Goal: Obtain resource: Obtain resource

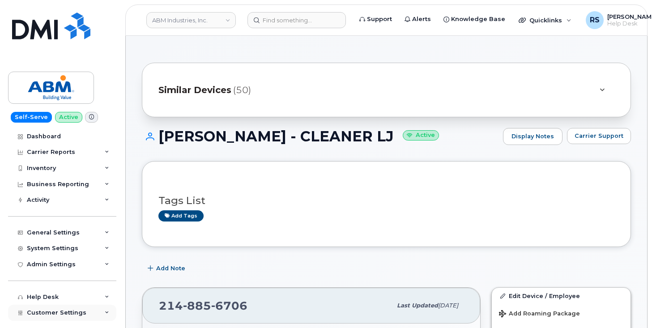
scroll to position [120, 0]
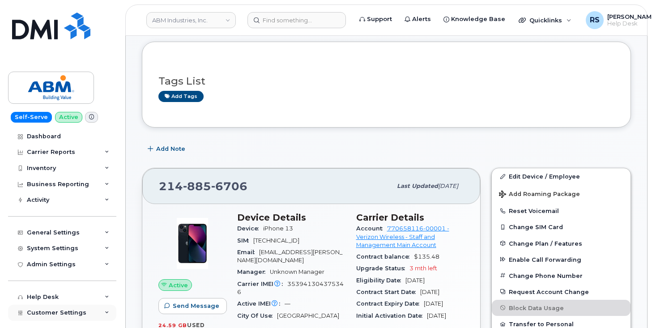
drag, startPoint x: 0, startPoint y: 0, endPoint x: 9, endPoint y: 317, distance: 316.7
click at [9, 317] on div "Customer Settings" at bounding box center [62, 313] width 108 height 16
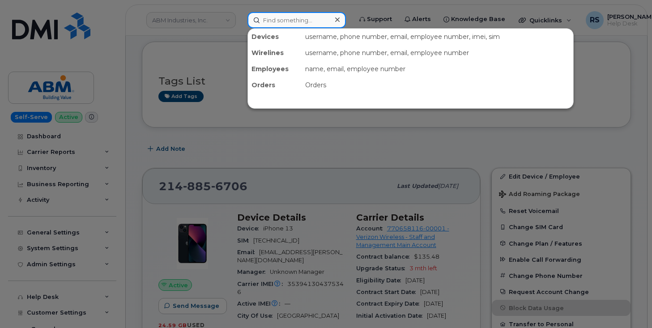
click at [280, 21] on input at bounding box center [297, 20] width 99 height 16
paste input "216-406-0145"
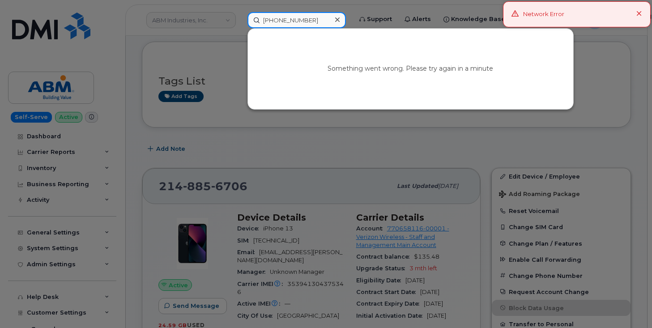
type input "216-406-0145"
click at [409, 70] on div "Something went wrong. Please try again in a minute" at bounding box center [411, 69] width 326 height 81
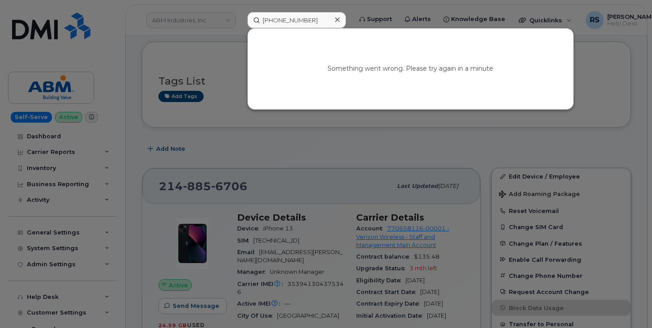
click at [640, 13] on icon at bounding box center [640, 14] width 6 height 6
click at [339, 19] on icon at bounding box center [337, 19] width 4 height 4
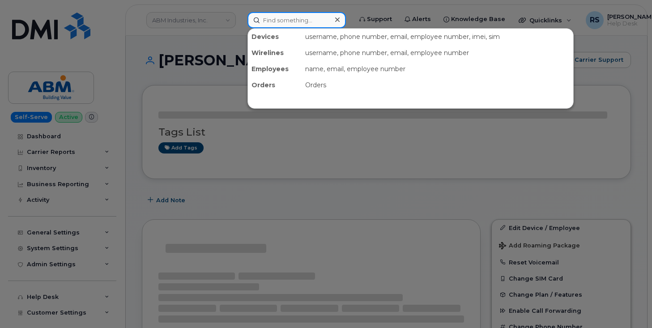
click at [272, 20] on input at bounding box center [297, 20] width 99 height 16
paste input "CS0782864 > REQ0253494 > RITM0258159 > TASK0657776"
type input "CS0782864 > REQ0253494 > RITM0258159 > TASK0657776"
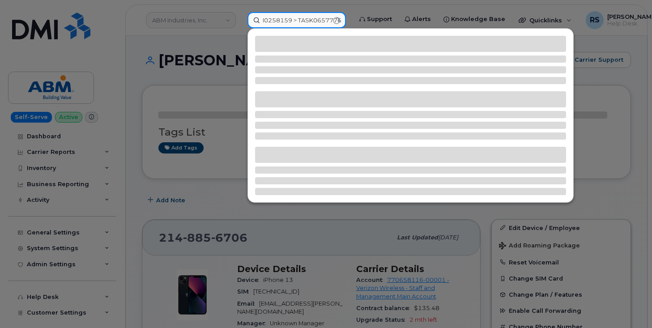
click at [342, 20] on input "CS0782864 > REQ0253494 > RITM0258159 > TASK0657776" at bounding box center [297, 20] width 99 height 16
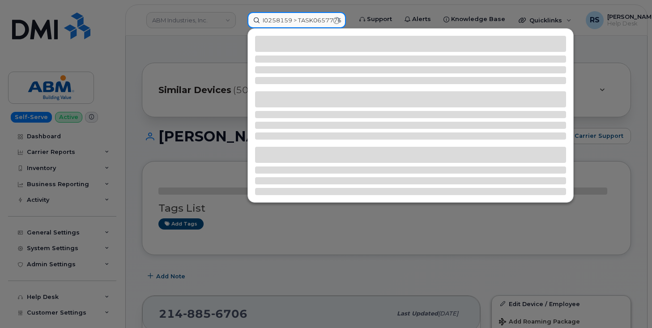
scroll to position [0, 0]
drag, startPoint x: 342, startPoint y: 20, endPoint x: 246, endPoint y: 17, distance: 96.3
click at [246, 17] on div "CS0782864 > REQ0253494 > RITM0258159 > TASK0657776" at bounding box center [296, 20] width 113 height 16
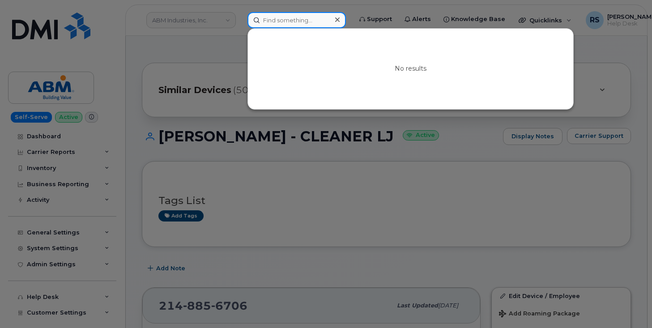
click at [276, 20] on input at bounding box center [297, 20] width 99 height 16
paste input "216-406-0145"
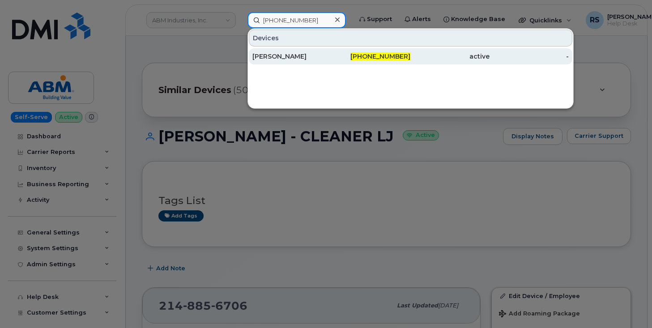
type input "216-406-0145"
click at [299, 53] on div "[PERSON_NAME]" at bounding box center [292, 56] width 79 height 9
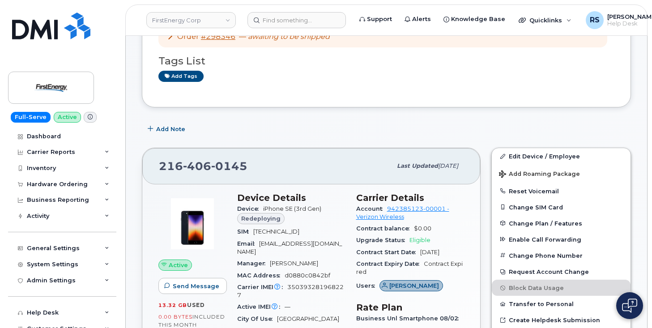
scroll to position [90, 0]
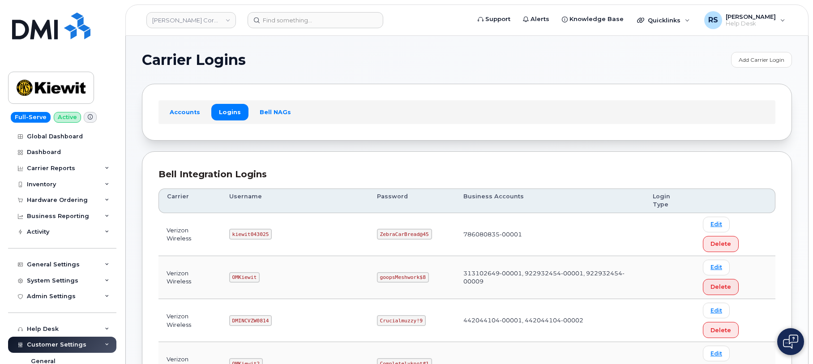
click at [346, 64] on h1 "Carrier Logins" at bounding box center [434, 60] width 585 height 14
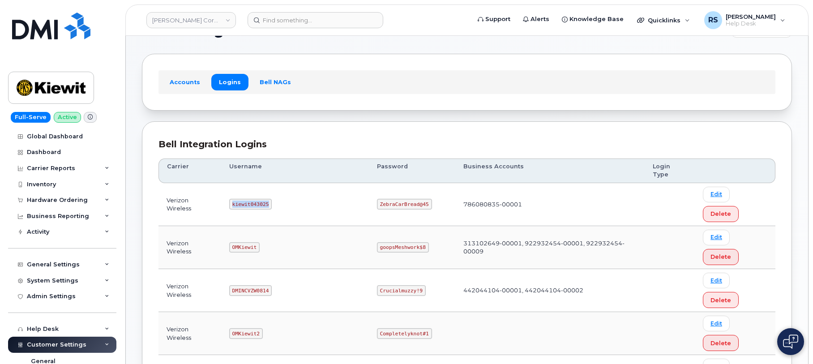
drag, startPoint x: 237, startPoint y: 184, endPoint x: 267, endPoint y: 187, distance: 29.6
click at [280, 187] on td "kiewit043025" at bounding box center [295, 204] width 148 height 43
copy code "kiewit043025"
drag, startPoint x: 351, startPoint y: 187, endPoint x: 403, endPoint y: 187, distance: 51.9
click at [403, 187] on td "ZebraCarBread@45" at bounding box center [412, 204] width 86 height 43
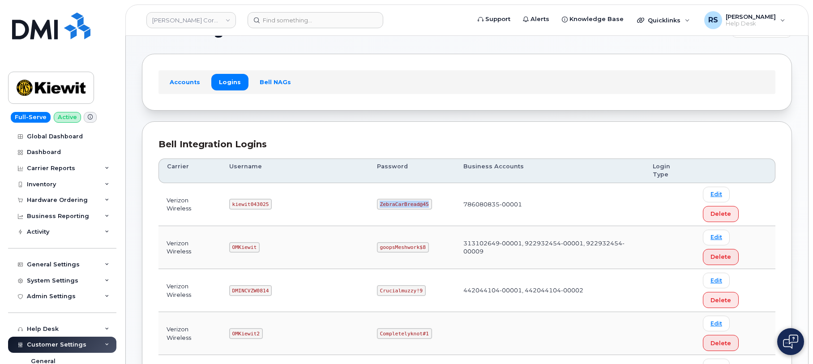
copy code "ZebraCarBread@45"
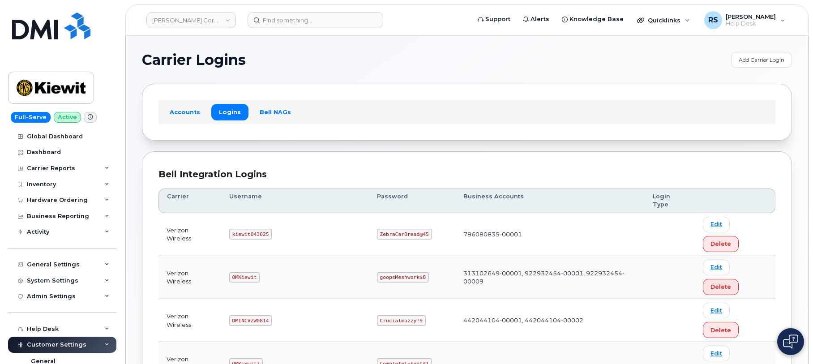
scroll to position [30, 0]
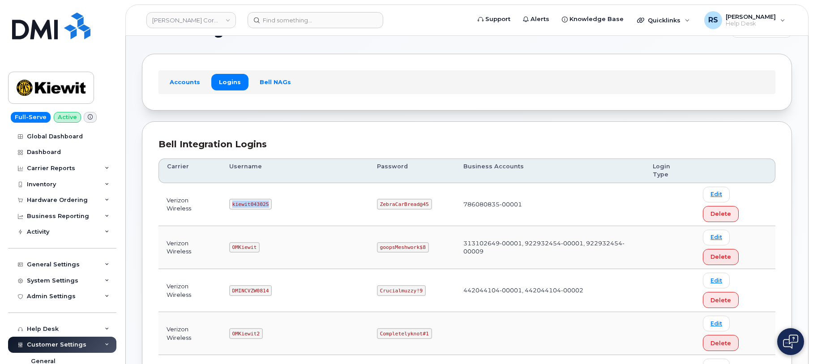
drag, startPoint x: 236, startPoint y: 184, endPoint x: 279, endPoint y: 188, distance: 42.2
click at [279, 188] on td "kiewit043025" at bounding box center [295, 204] width 148 height 43
copy code "kiewit043025"
drag, startPoint x: 352, startPoint y: 185, endPoint x: 416, endPoint y: 187, distance: 64.1
click at [416, 187] on td "ZebraCarBread@45" at bounding box center [412, 204] width 86 height 43
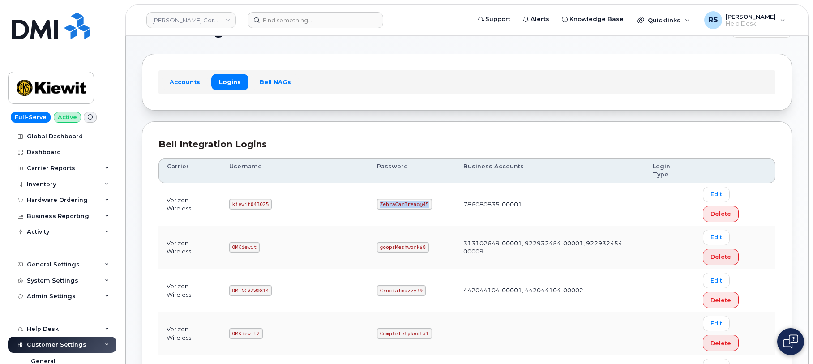
copy code "ZebraCarBread@45"
